Goal: Task Accomplishment & Management: Use online tool/utility

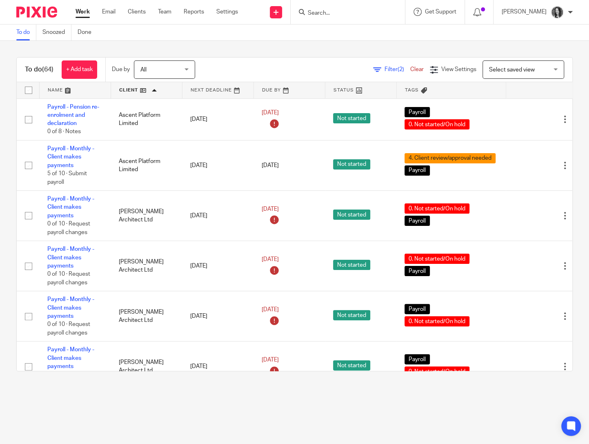
scroll to position [3008, 0]
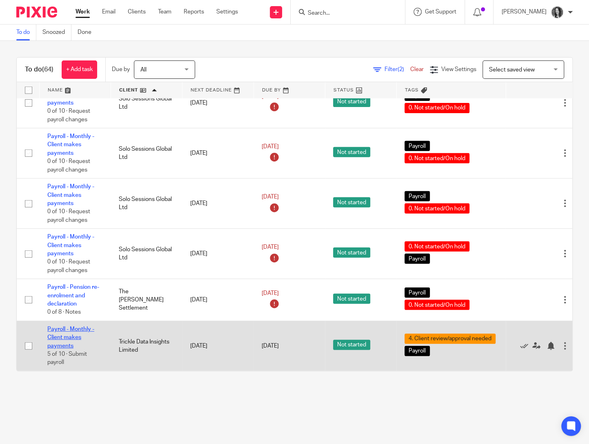
click at [67, 338] on link "Payroll - Monthly - Client makes payments" at bounding box center [70, 337] width 47 height 22
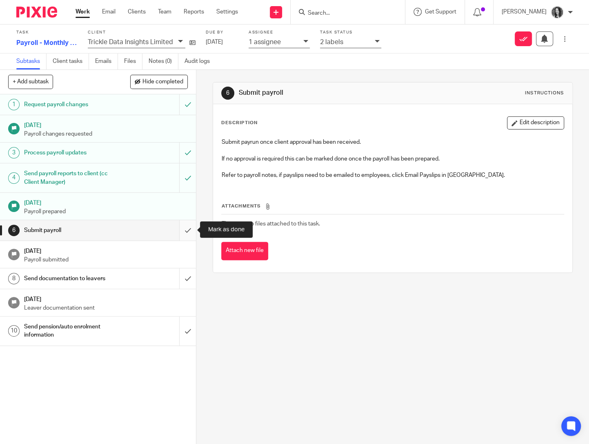
click at [187, 229] on input "submit" at bounding box center [98, 230] width 196 height 20
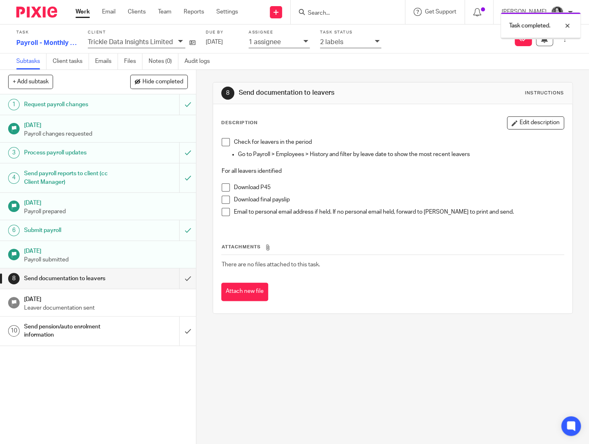
click at [361, 47] on div "2 labels" at bounding box center [350, 42] width 61 height 11
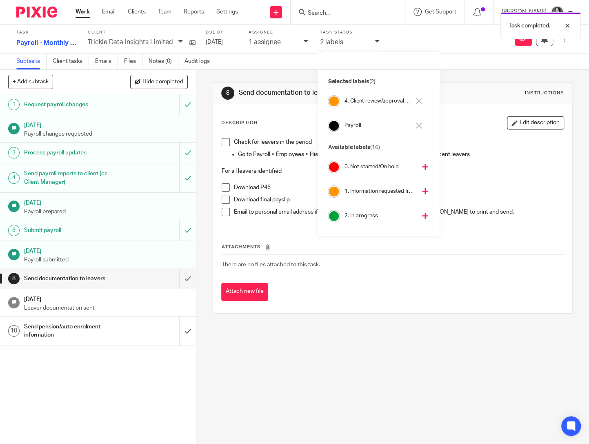
click at [358, 217] on h4 "2. In progress" at bounding box center [380, 216] width 72 height 8
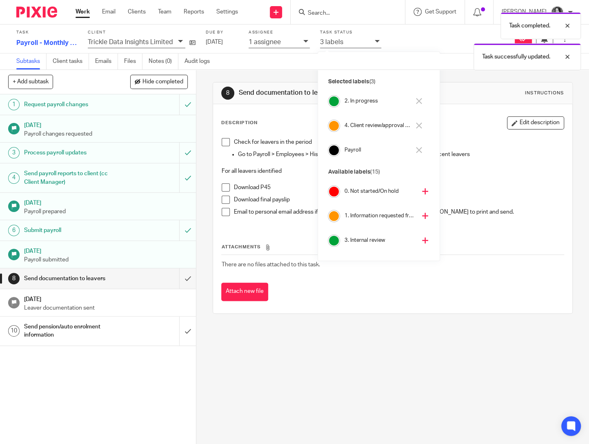
click at [364, 125] on h4 "4. Client review/approval needed" at bounding box center [377, 126] width 66 height 8
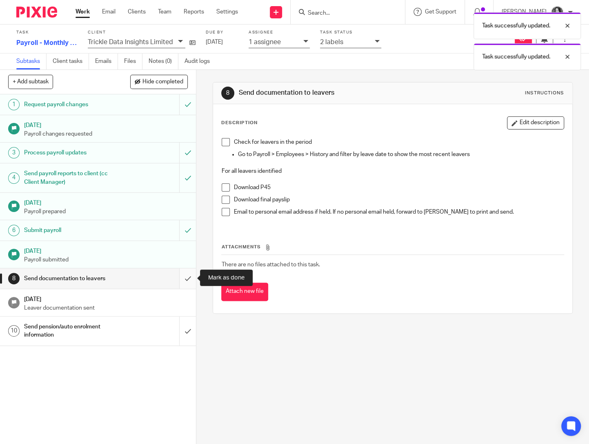
click at [187, 278] on input "submit" at bounding box center [98, 278] width 196 height 20
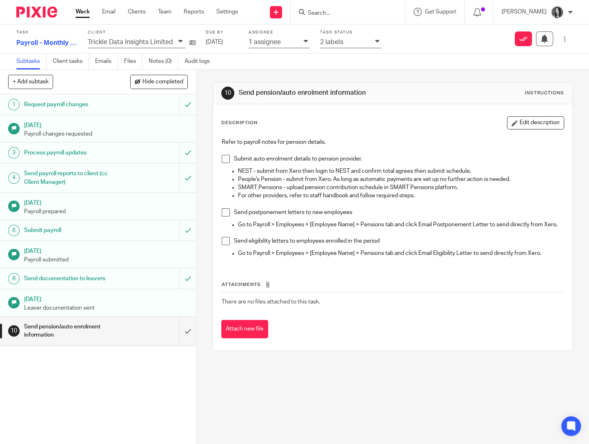
click at [350, 50] on div "Task Payroll - Monthly - Client makes payments 9 /10 Client Trickle Data Insigh…" at bounding box center [294, 38] width 589 height 29
click at [350, 44] on div "2 labels" at bounding box center [345, 41] width 51 height 9
click at [475, 67] on div "Subtasks Client tasks Emails Files Notes (0) Audit logs" at bounding box center [294, 61] width 589 height 16
